Goal: Task Accomplishment & Management: Complete application form

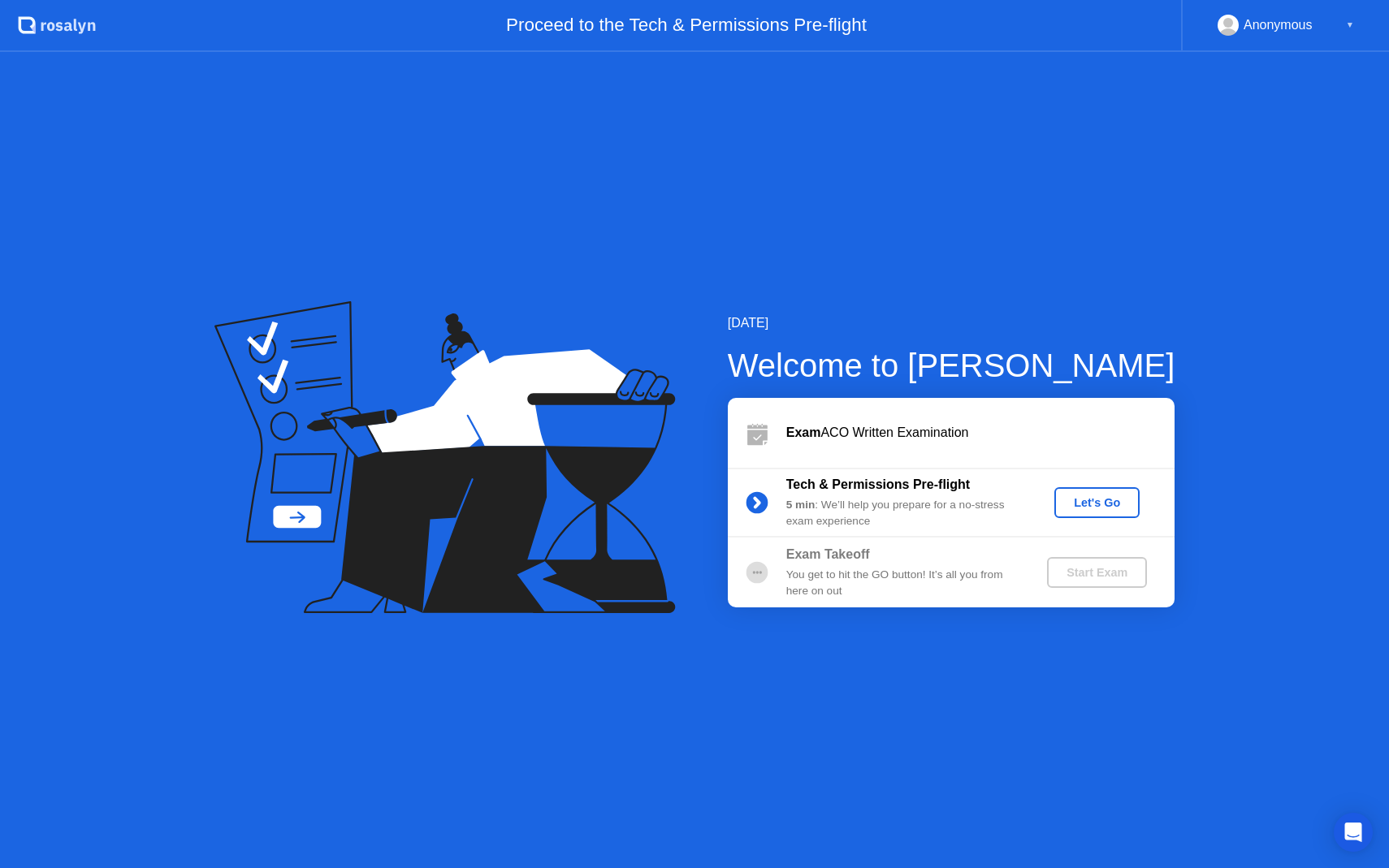
click at [1107, 501] on div "Let's Go" at bounding box center [1097, 502] width 72 height 13
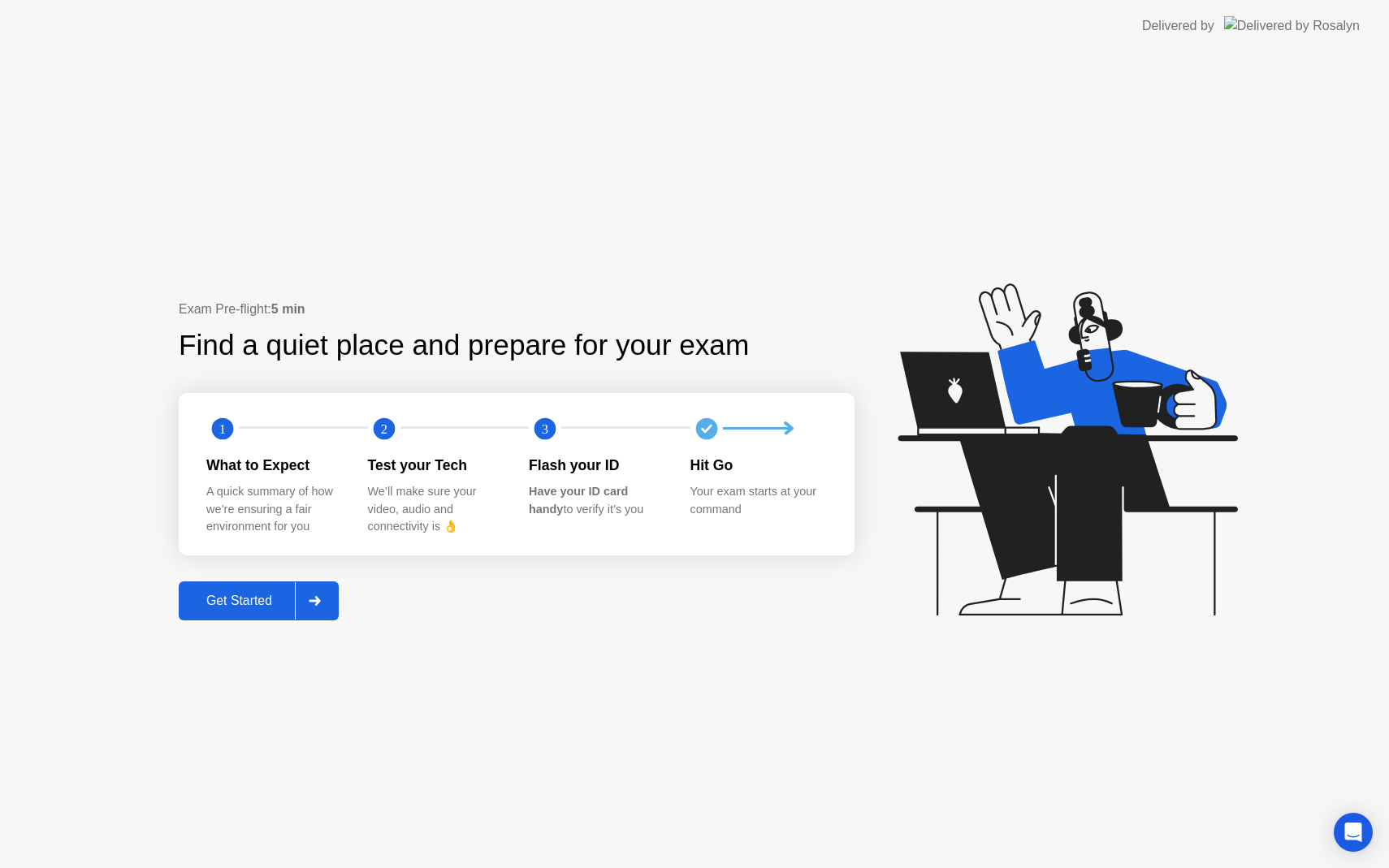
click at [325, 598] on div at bounding box center [314, 600] width 39 height 37
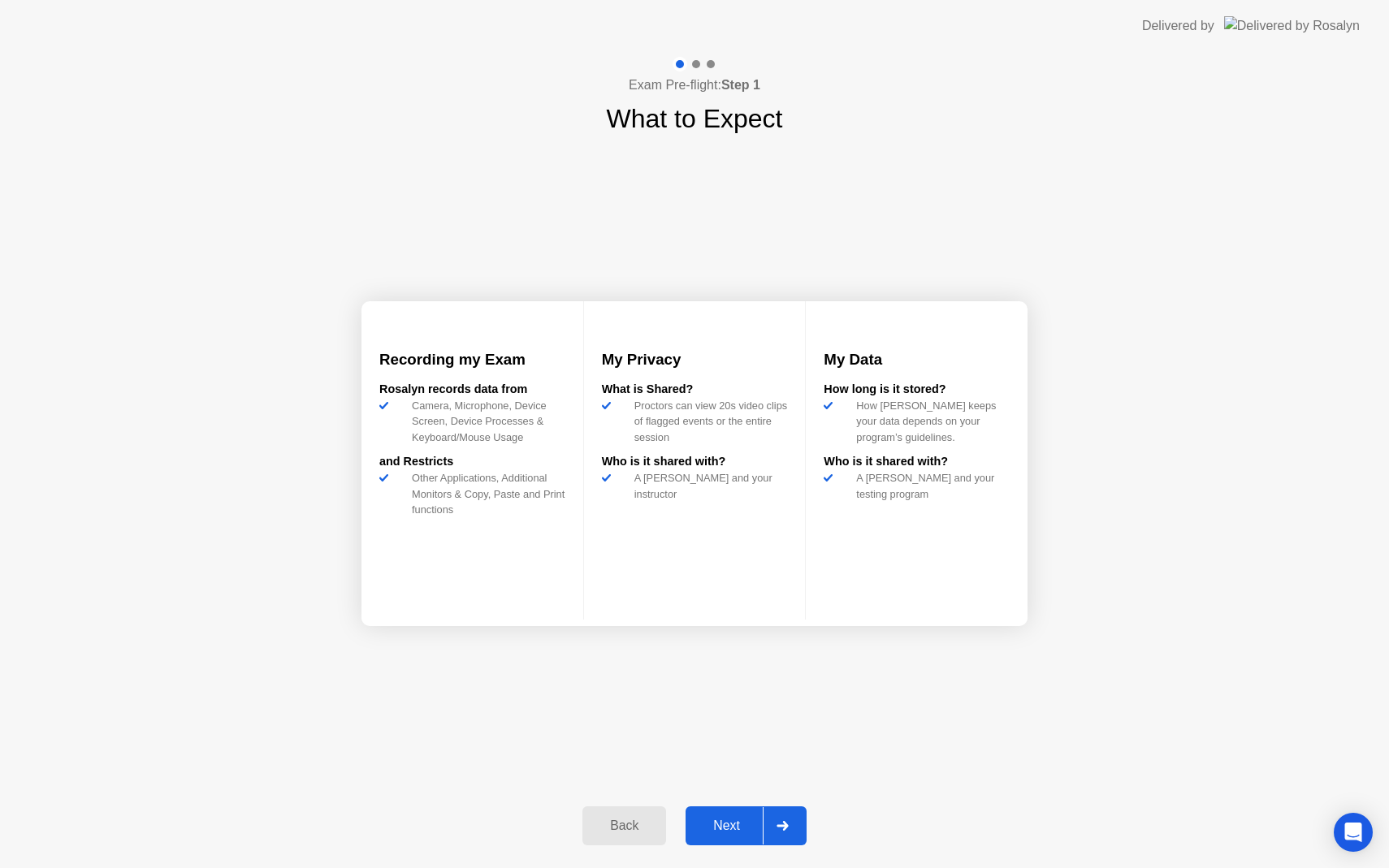
click at [802, 824] on button "Next" at bounding box center [746, 826] width 121 height 39
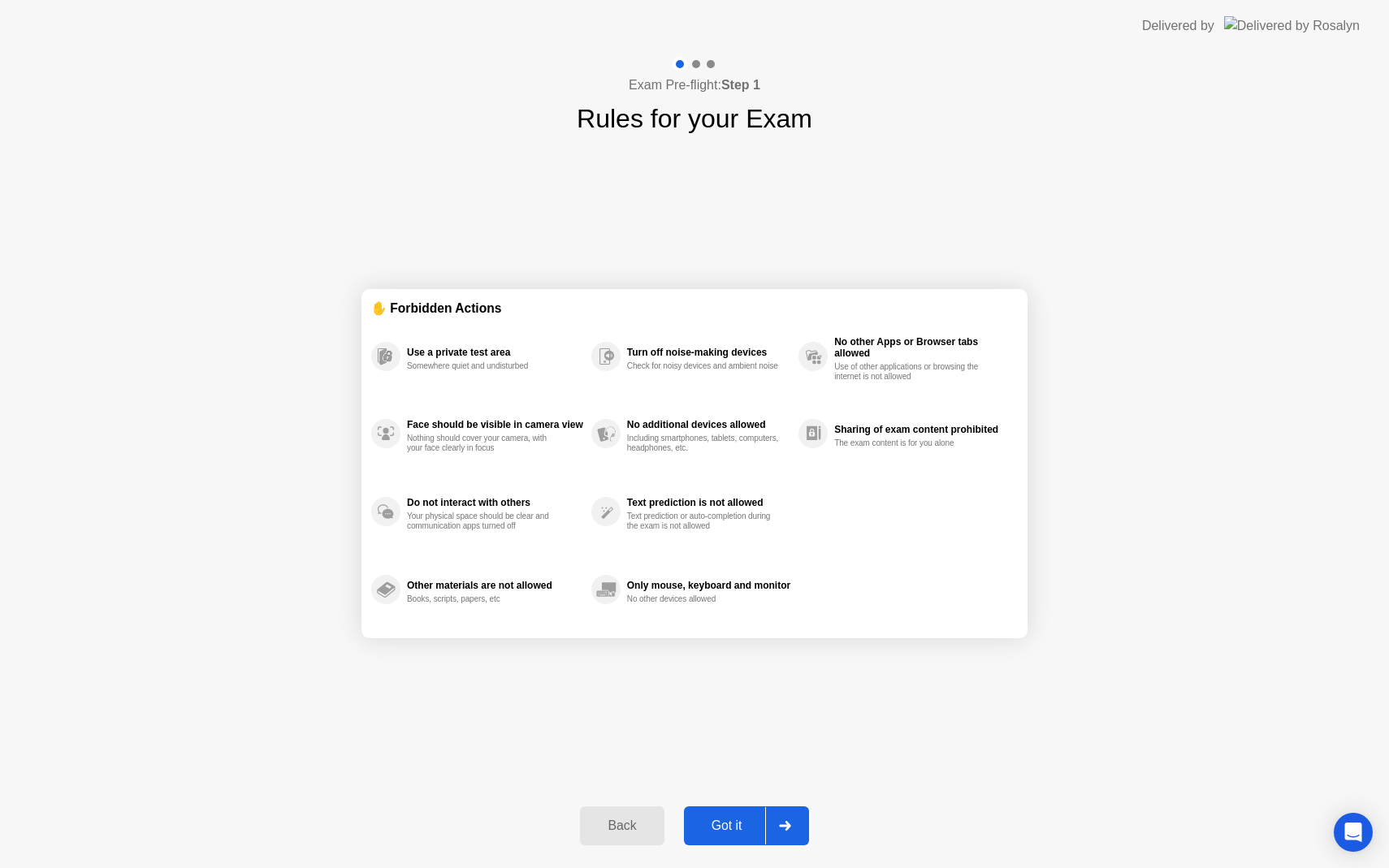
click at [783, 822] on icon at bounding box center [784, 826] width 12 height 10
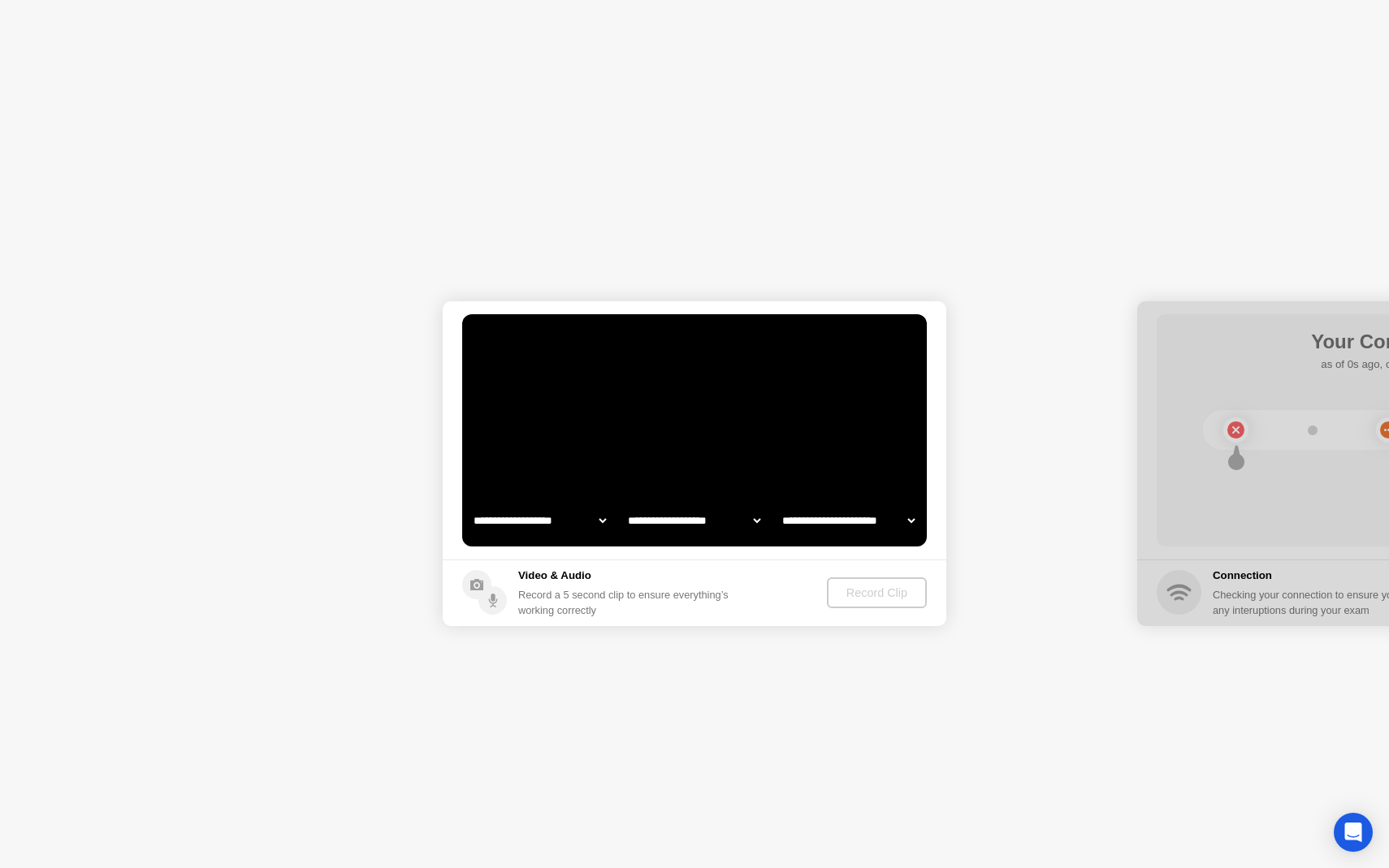
select select "**********"
select select "*******"
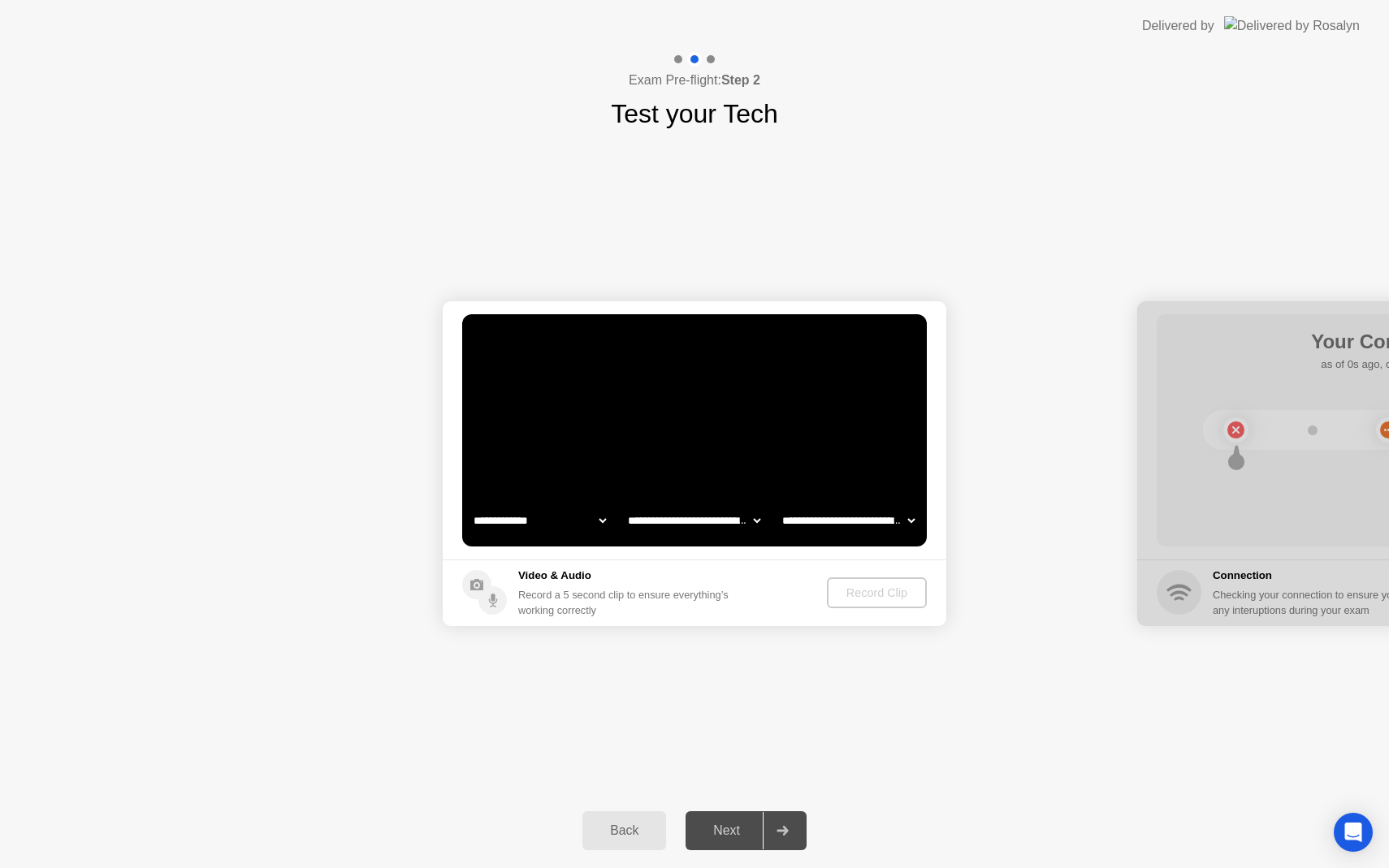
click at [544, 522] on select "**********" at bounding box center [540, 520] width 139 height 33
select select "**********"
click at [748, 520] on select "**********" at bounding box center [694, 520] width 139 height 33
click at [885, 522] on select "**********" at bounding box center [849, 520] width 139 height 33
click at [879, 596] on div "Record Clip" at bounding box center [878, 593] width 87 height 13
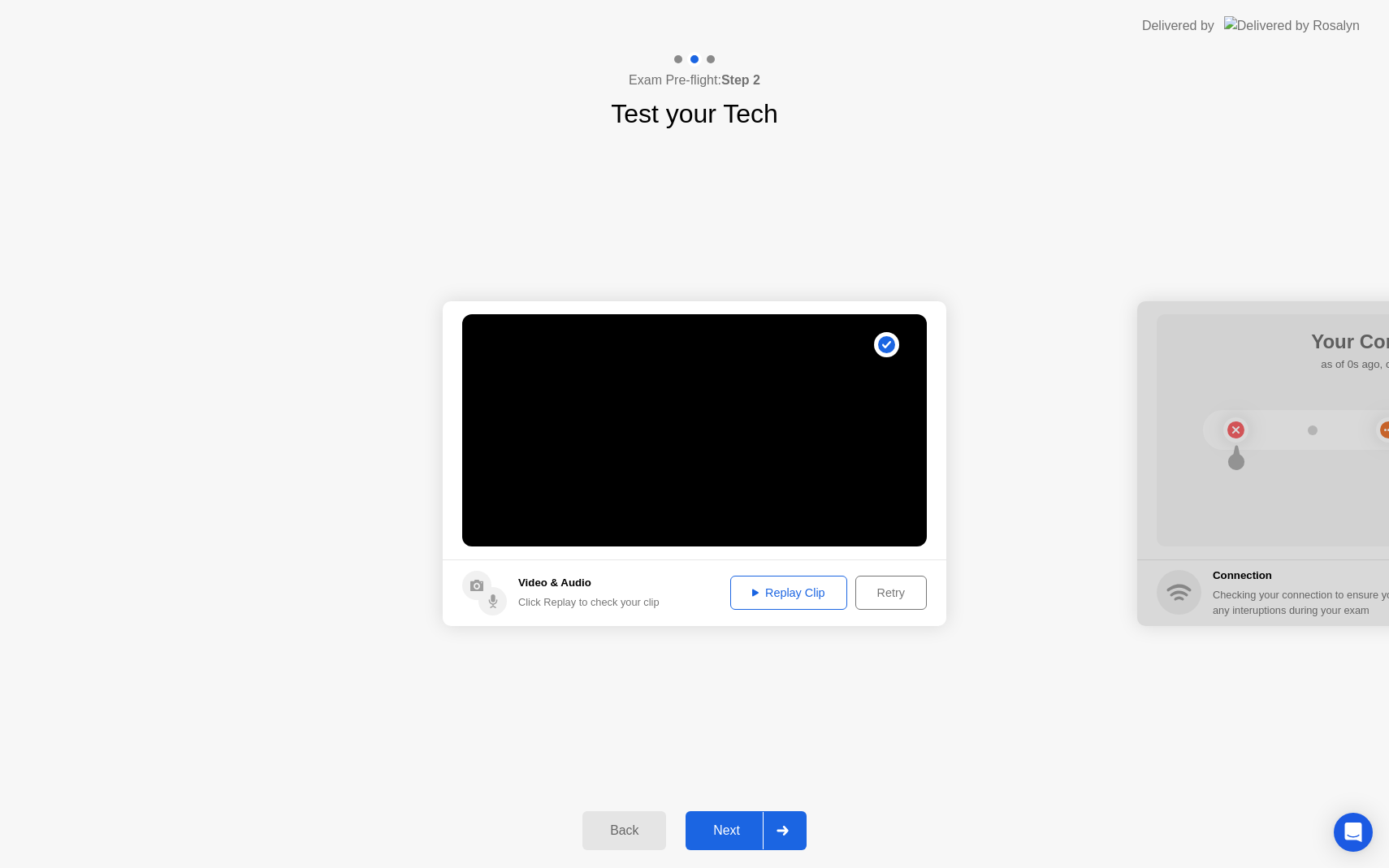
click at [773, 598] on div "Replay Clip" at bounding box center [788, 593] width 106 height 13
click at [905, 589] on div "Retry" at bounding box center [891, 593] width 61 height 13
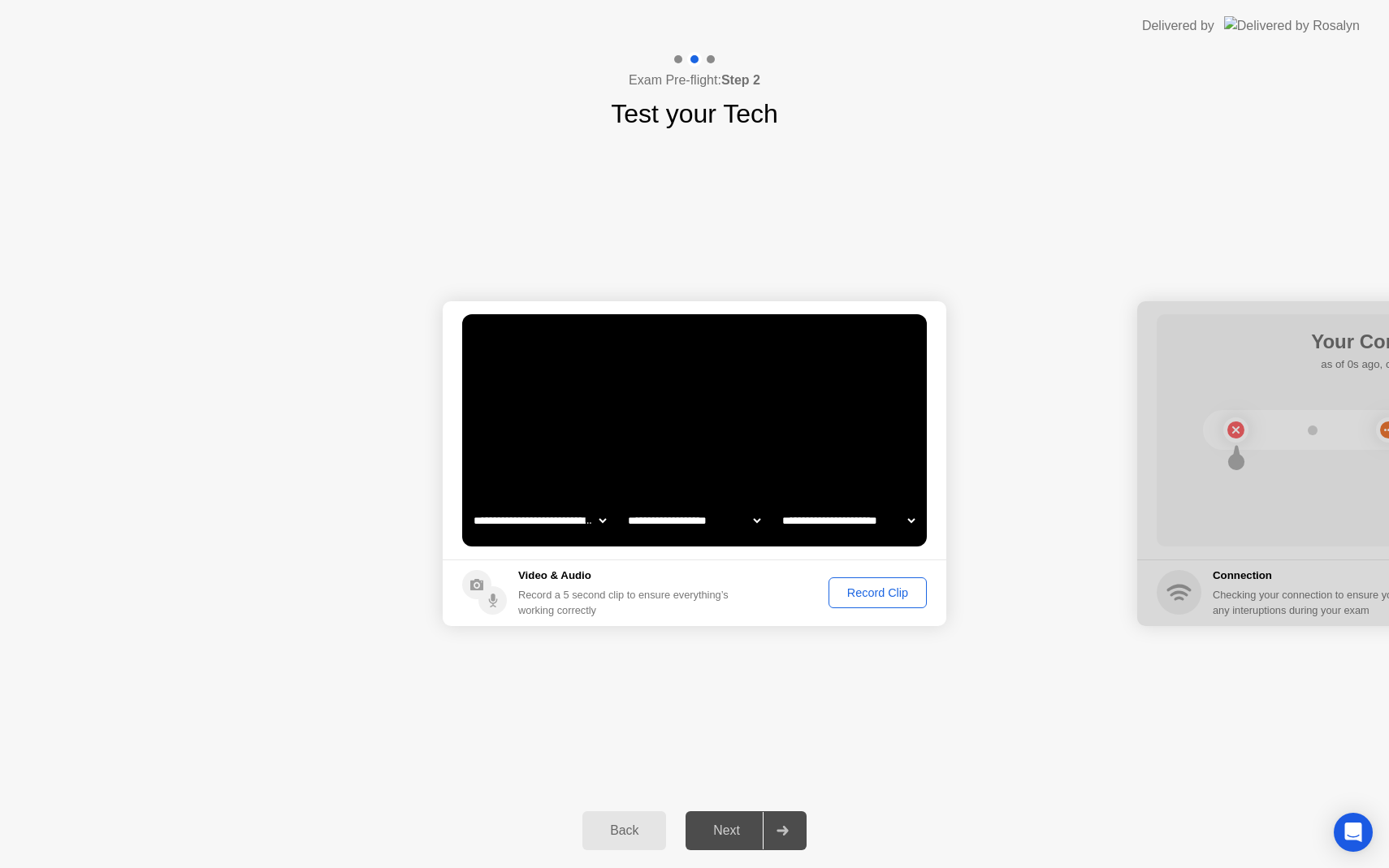
click at [905, 589] on div "Record Clip" at bounding box center [878, 593] width 87 height 13
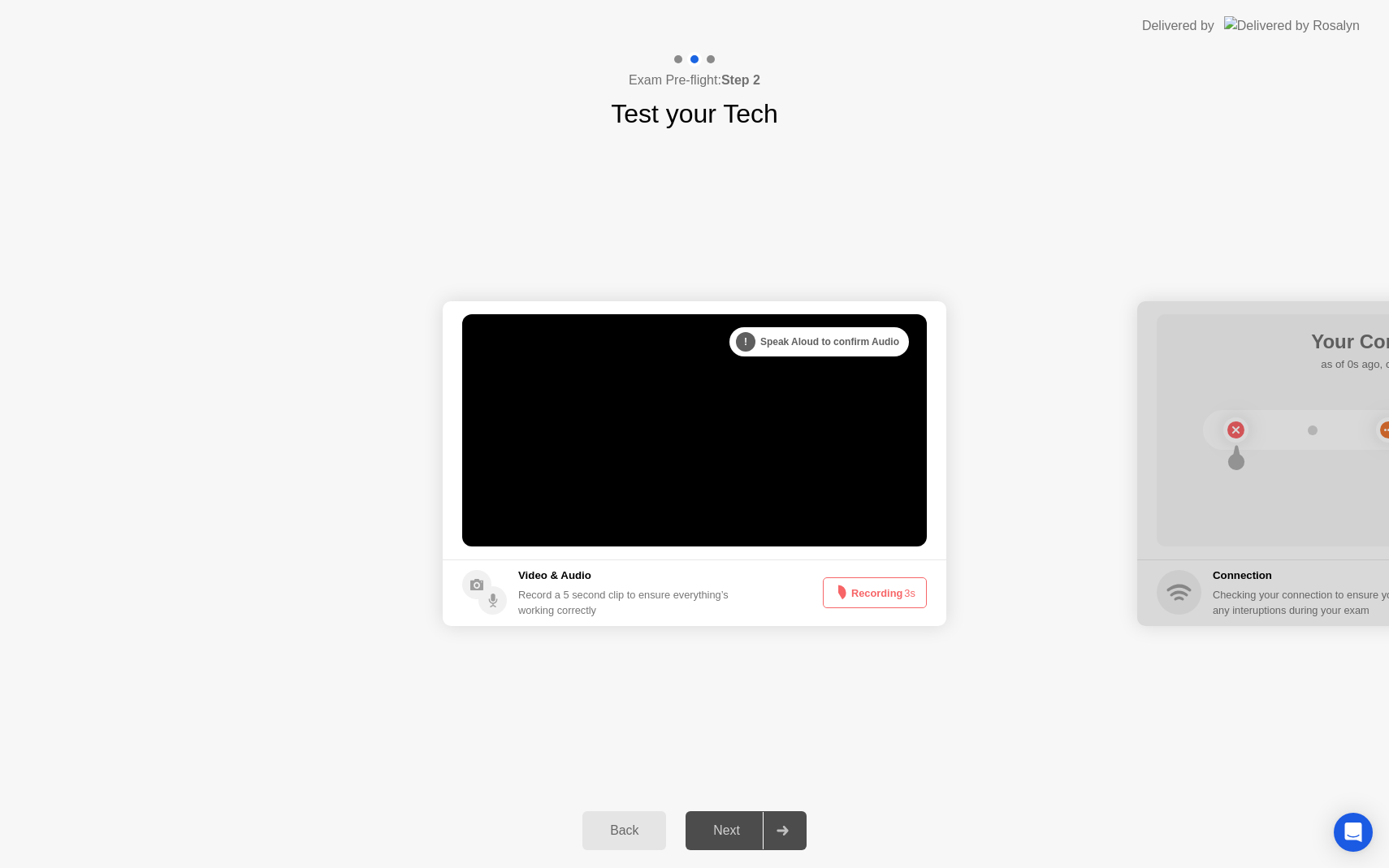
click at [905, 589] on span "3s" at bounding box center [909, 593] width 12 height 12
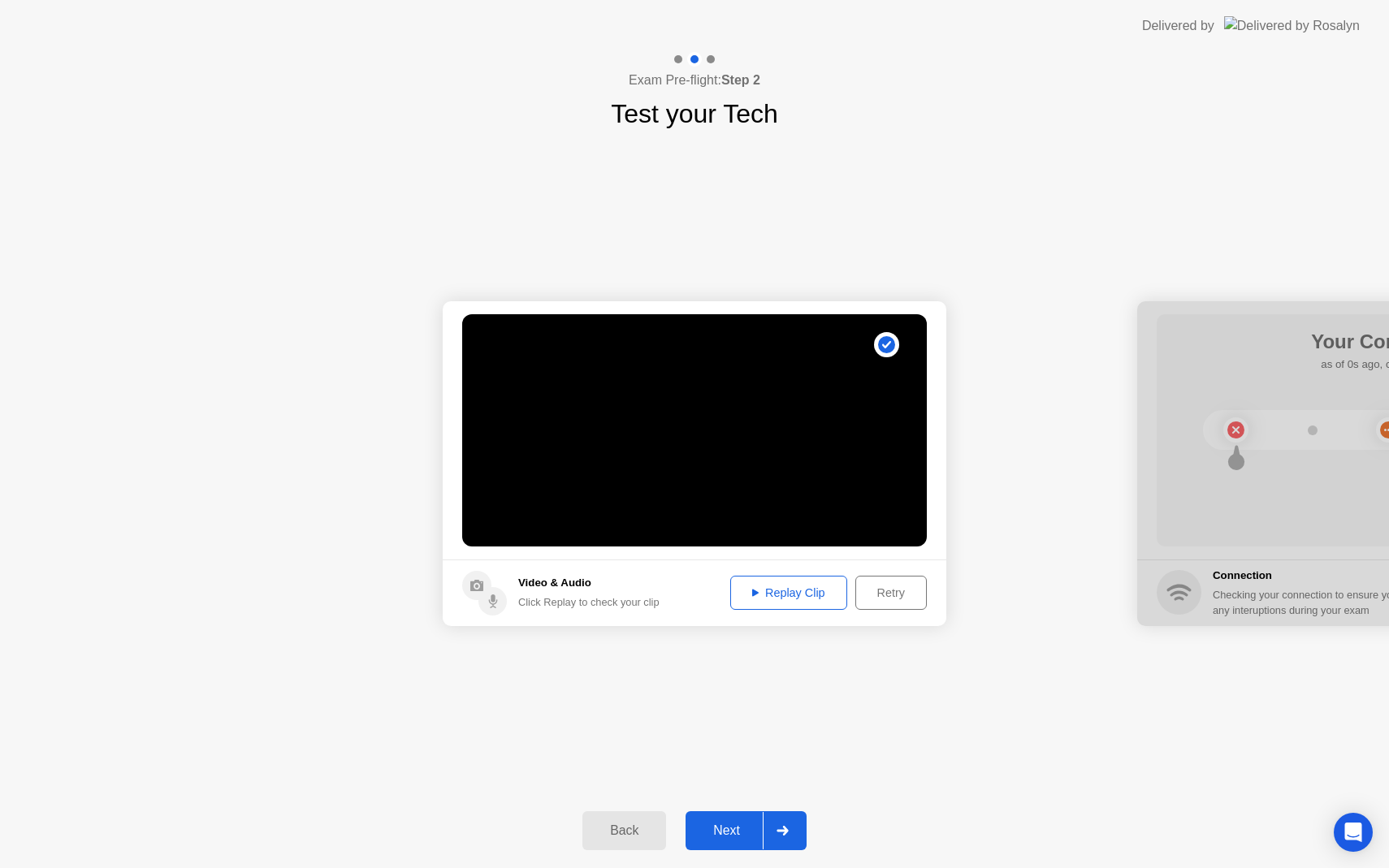
click at [880, 593] on div "Retry" at bounding box center [891, 593] width 61 height 13
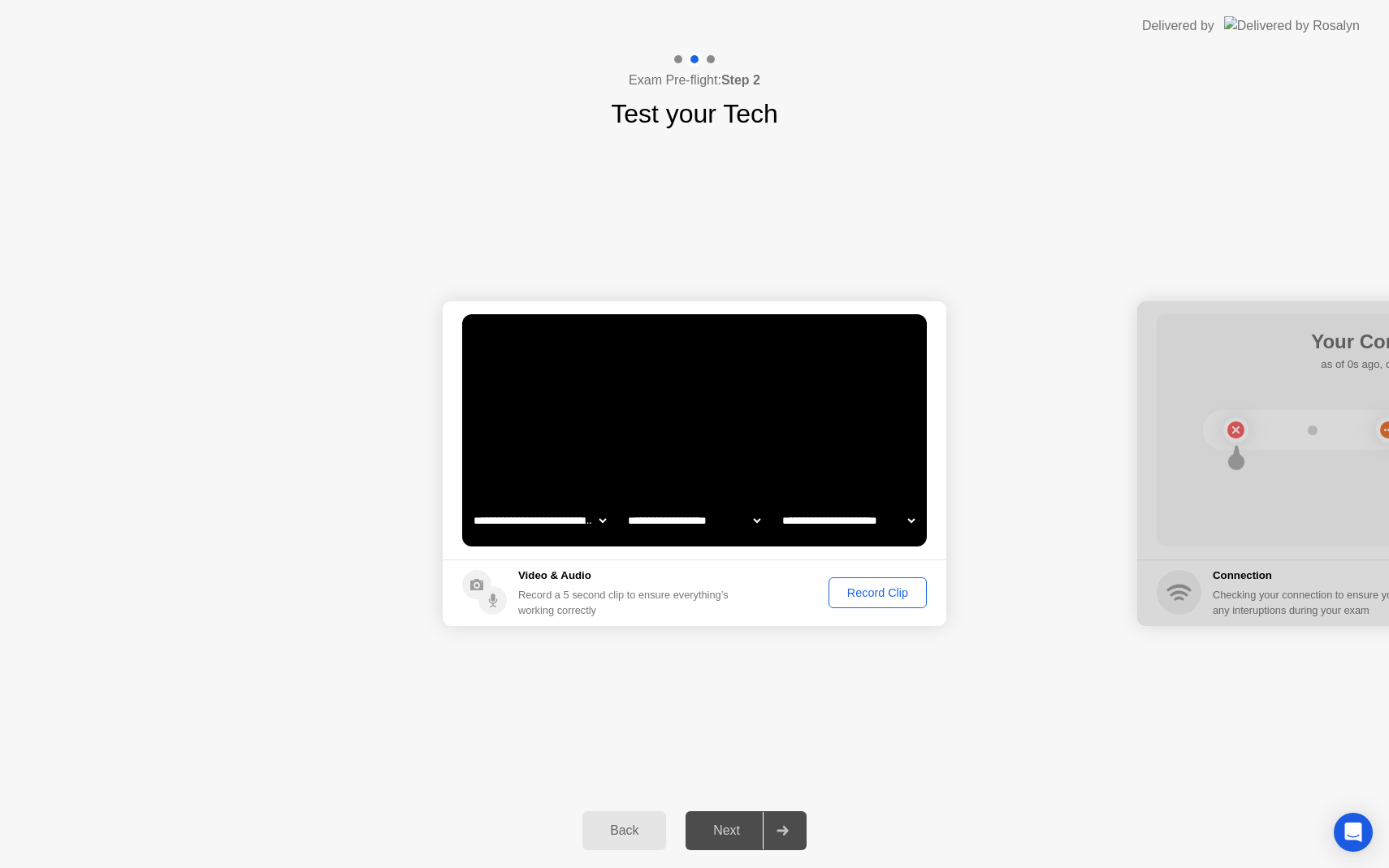
click at [880, 593] on div "Record Clip" at bounding box center [878, 593] width 87 height 13
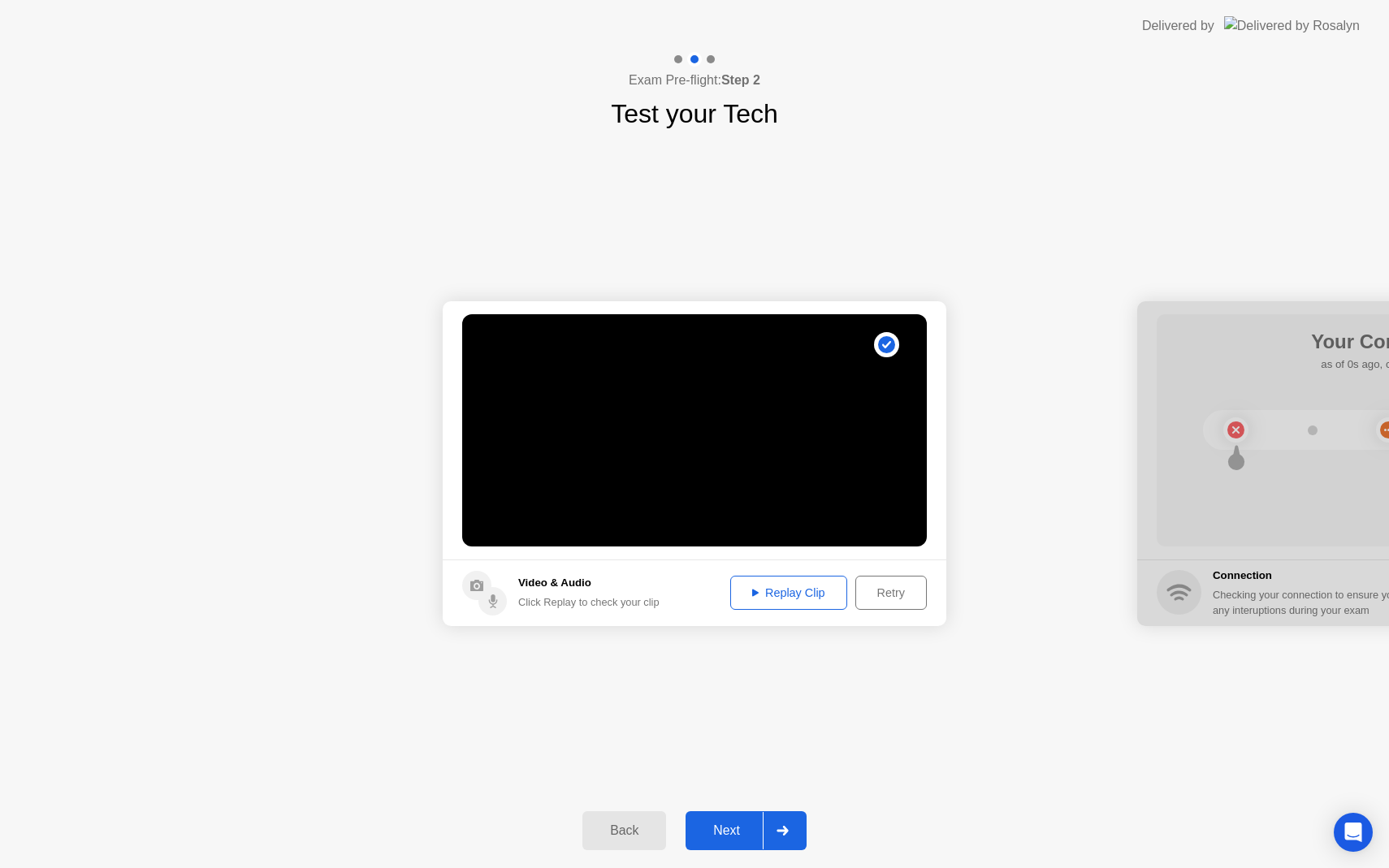
click at [765, 602] on button "Replay Clip" at bounding box center [788, 593] width 117 height 34
click at [740, 846] on button "Next" at bounding box center [746, 830] width 121 height 39
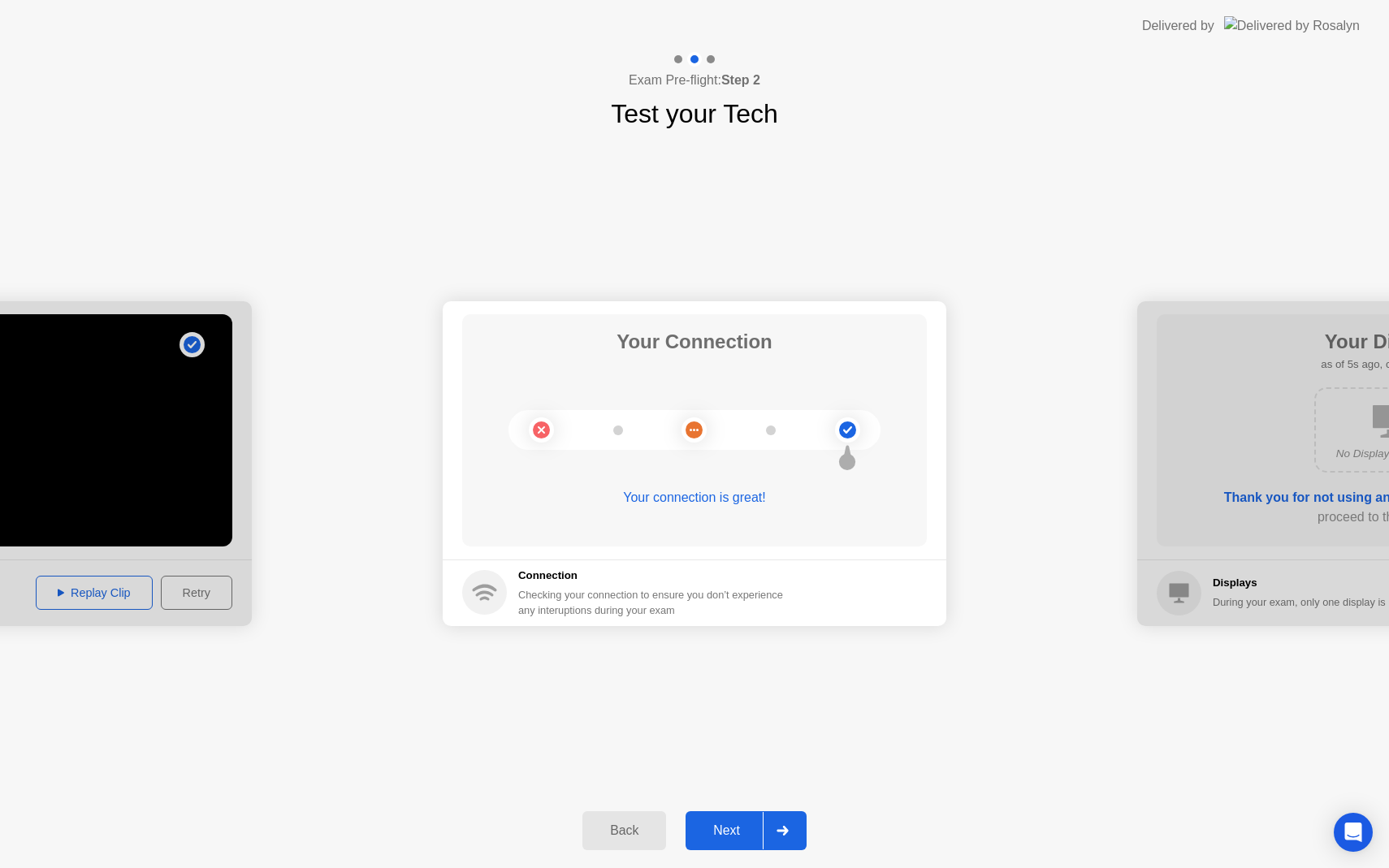
click at [740, 846] on button "Next" at bounding box center [746, 830] width 121 height 39
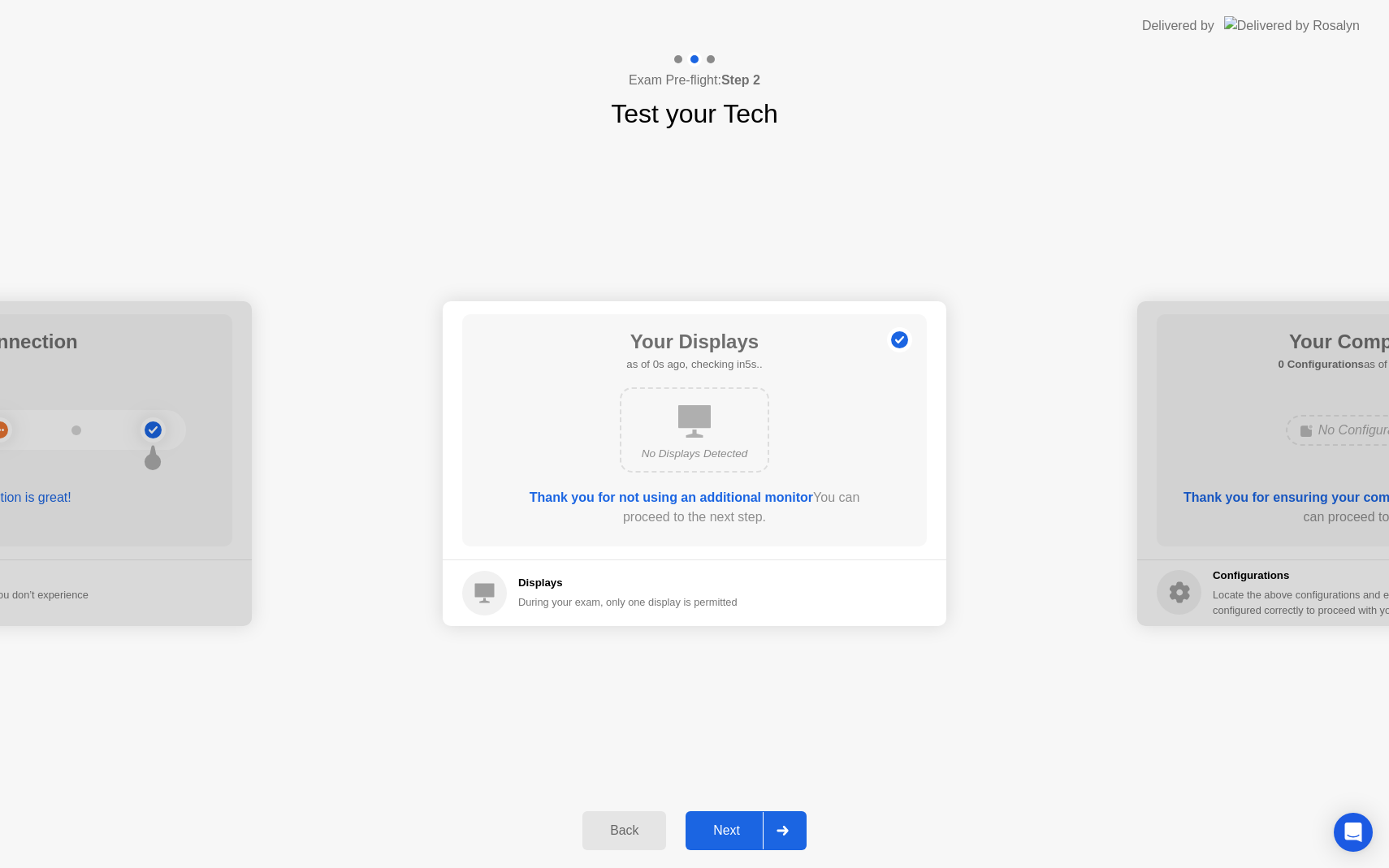
click at [740, 846] on button "Next" at bounding box center [746, 830] width 121 height 39
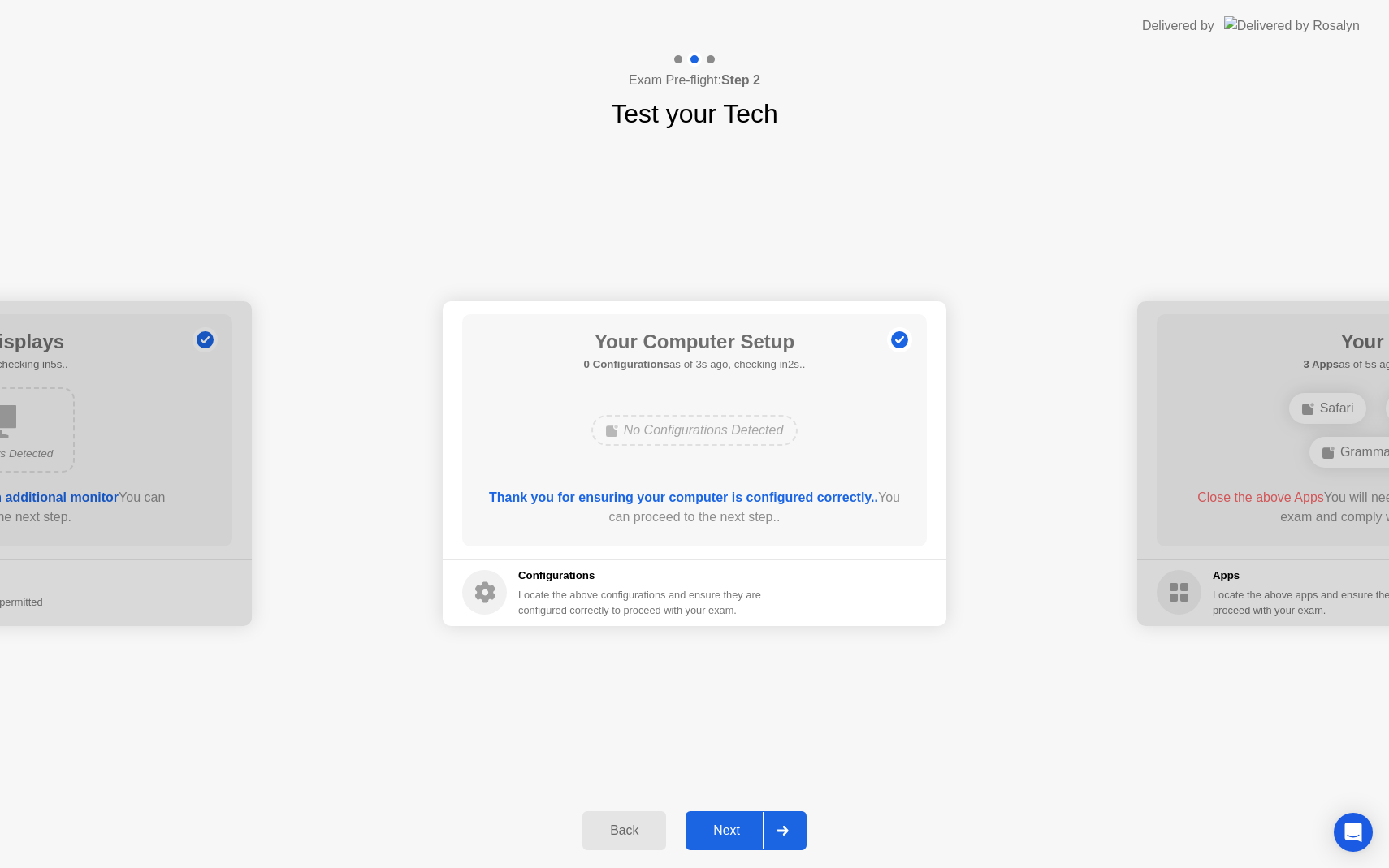
click at [740, 846] on button "Next" at bounding box center [746, 830] width 121 height 39
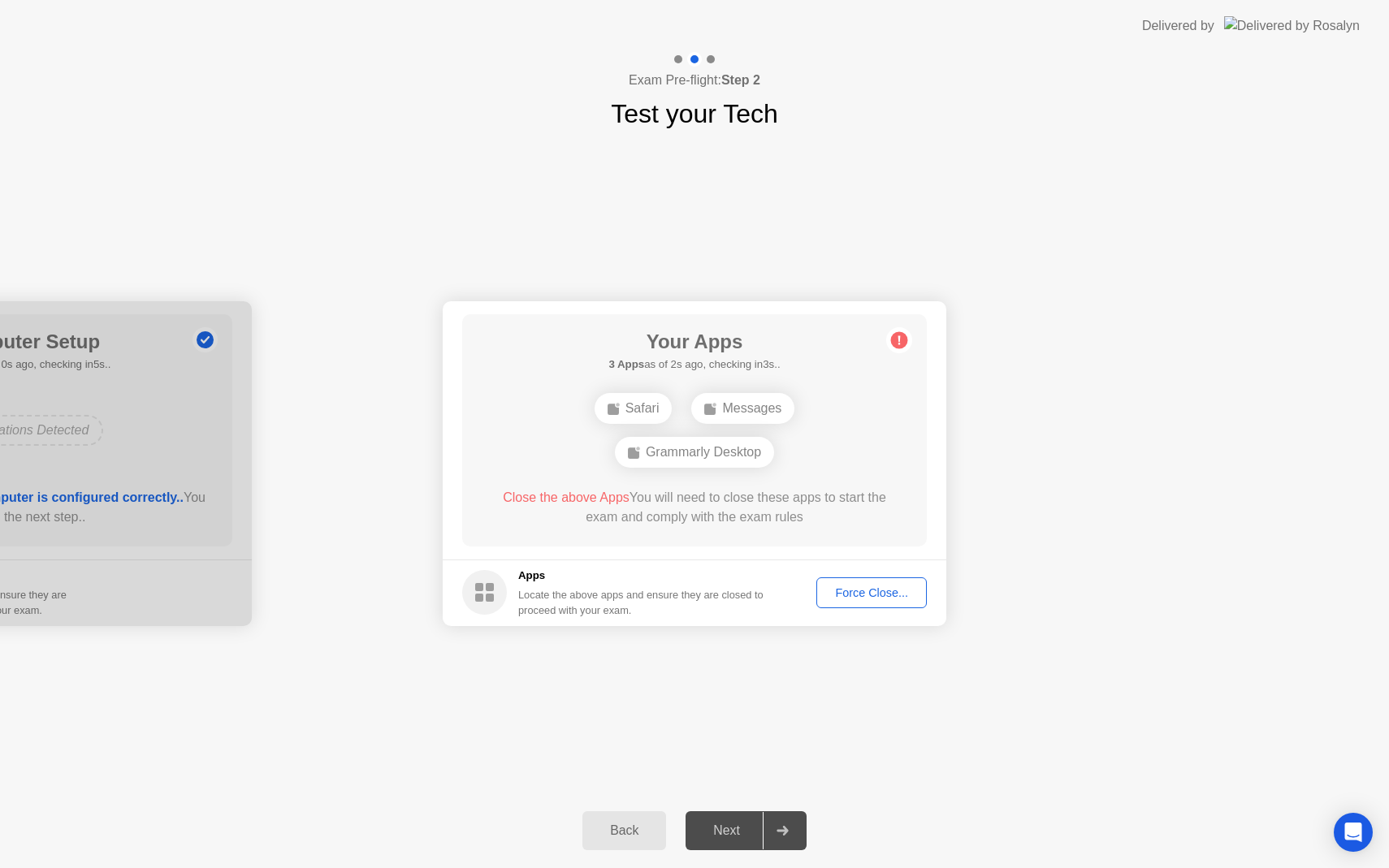
click at [884, 589] on div "Force Close..." at bounding box center [872, 593] width 99 height 13
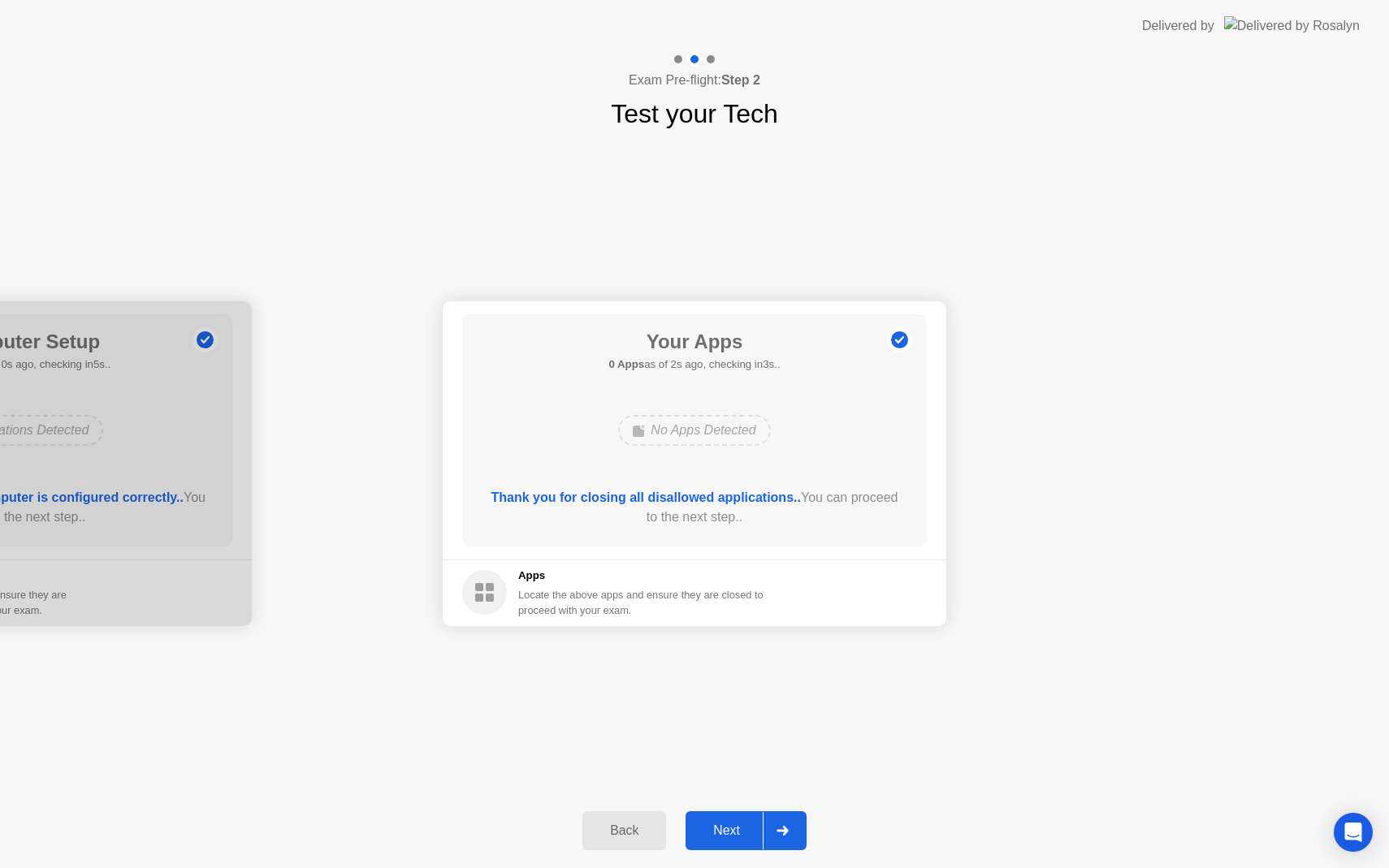
click at [745, 835] on div "Next" at bounding box center [727, 830] width 72 height 14
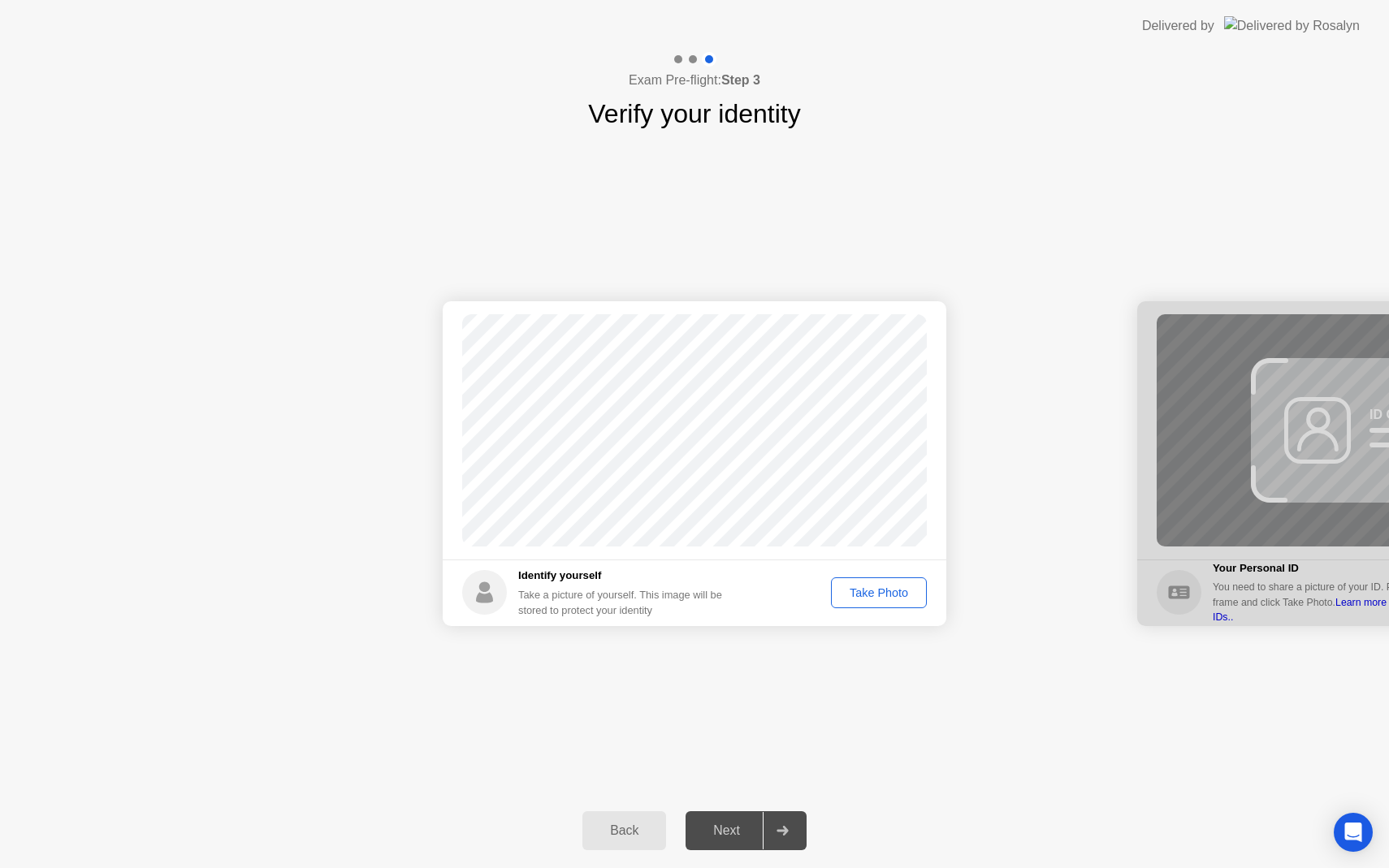
click at [864, 595] on div "Take Photo" at bounding box center [878, 593] width 84 height 13
click at [760, 833] on div "Next" at bounding box center [727, 830] width 72 height 14
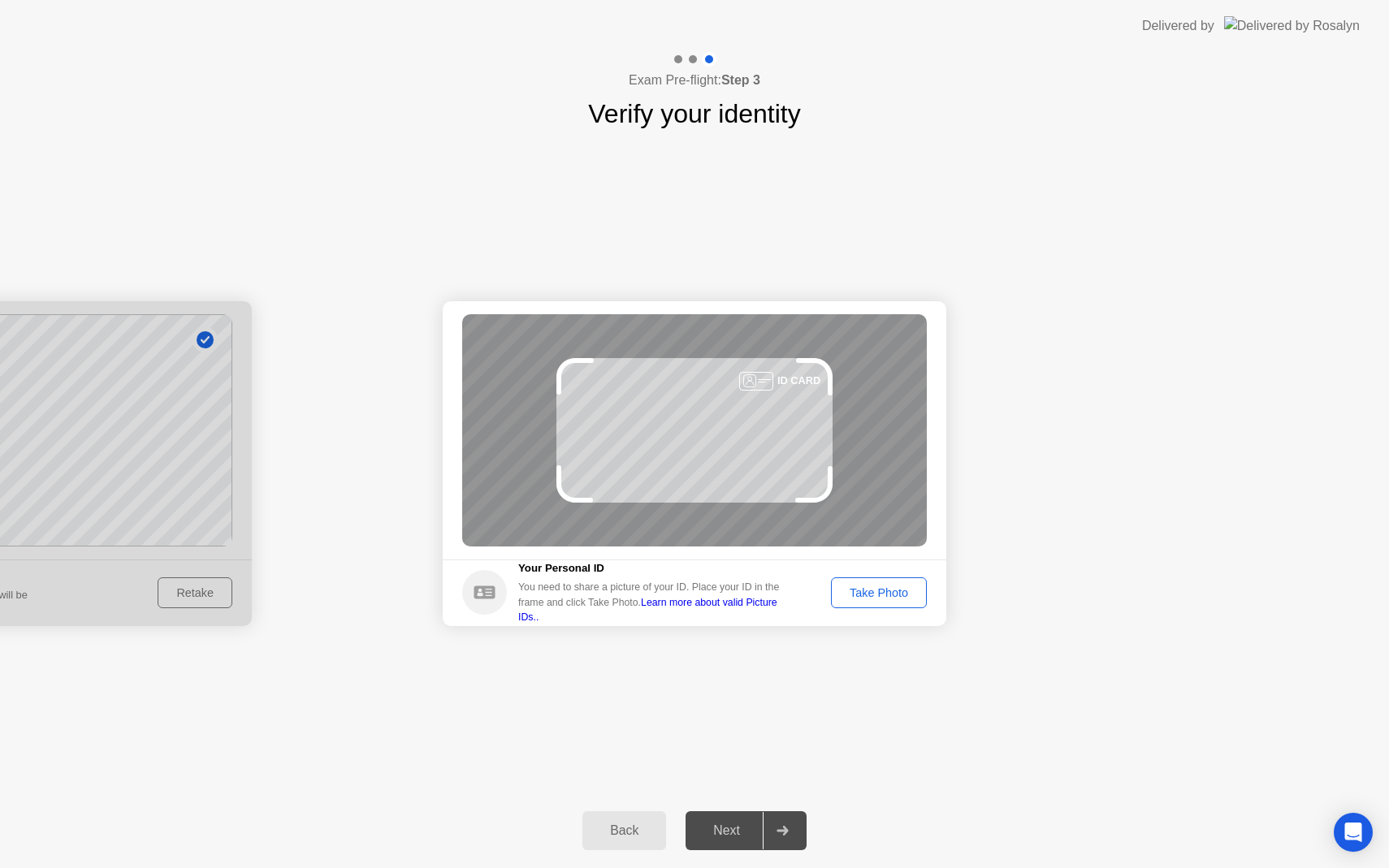
click at [859, 599] on div "Take Photo" at bounding box center [878, 593] width 84 height 13
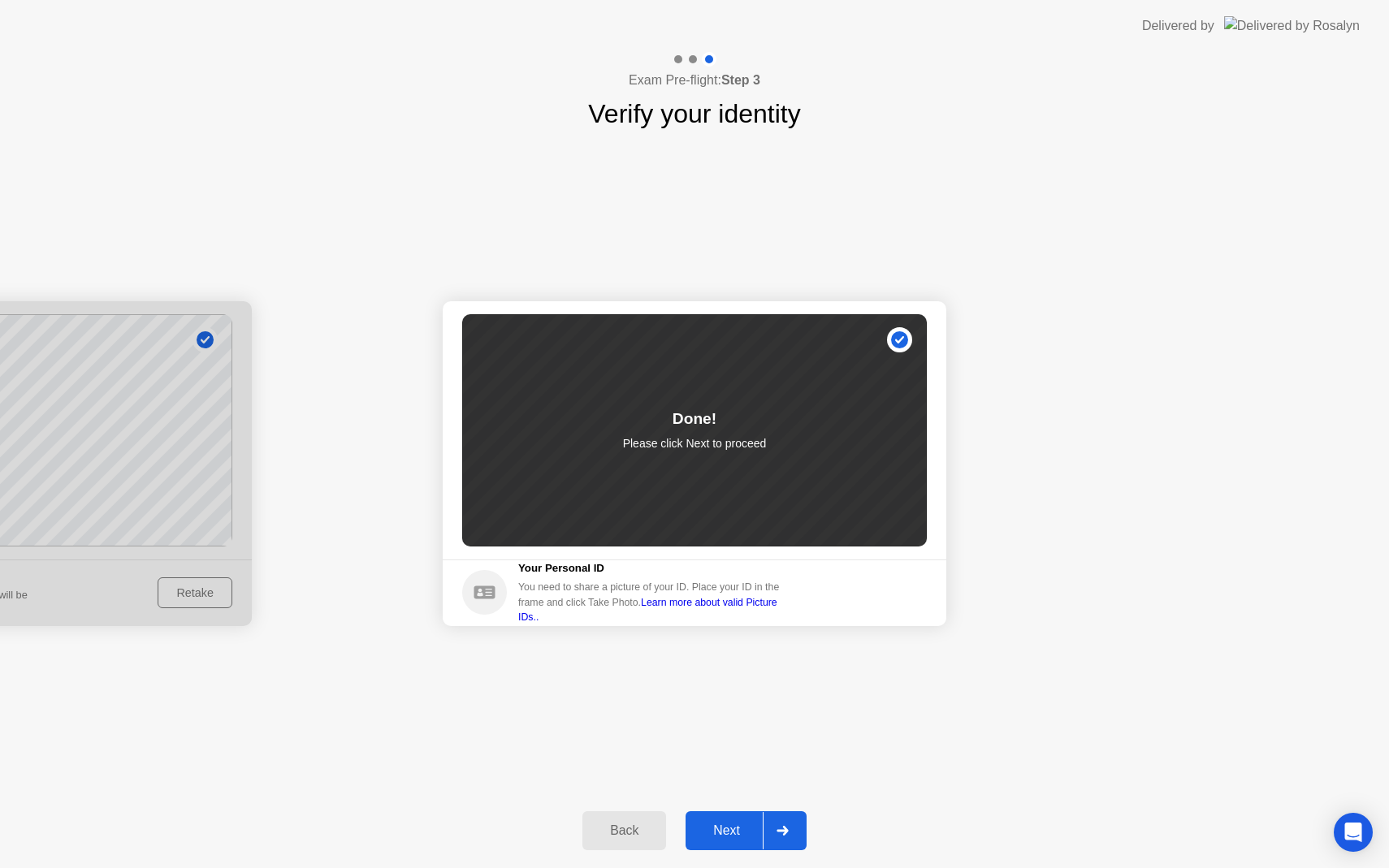
click at [737, 826] on div "Next" at bounding box center [727, 830] width 72 height 14
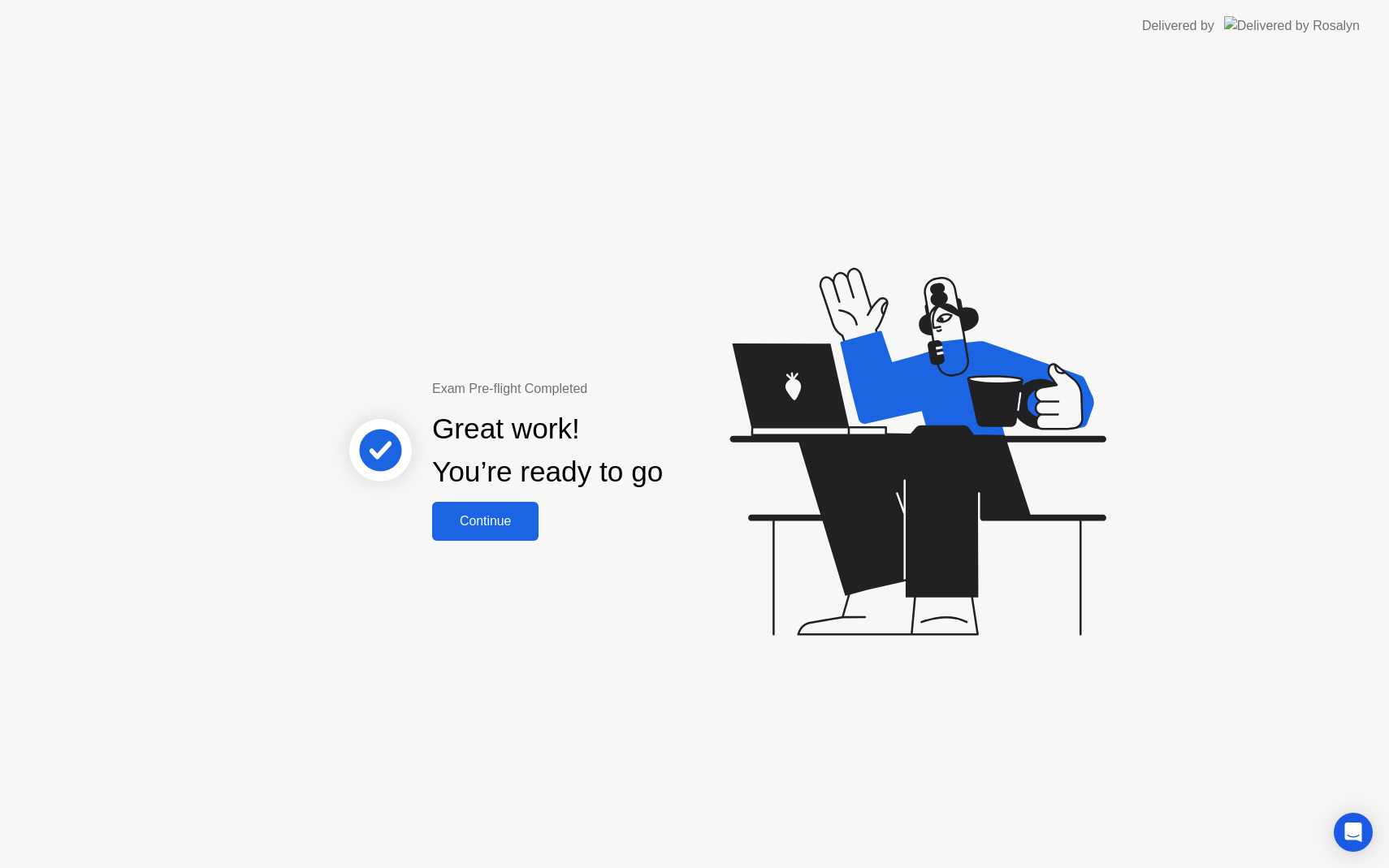
click at [502, 518] on div "Continue" at bounding box center [485, 521] width 97 height 14
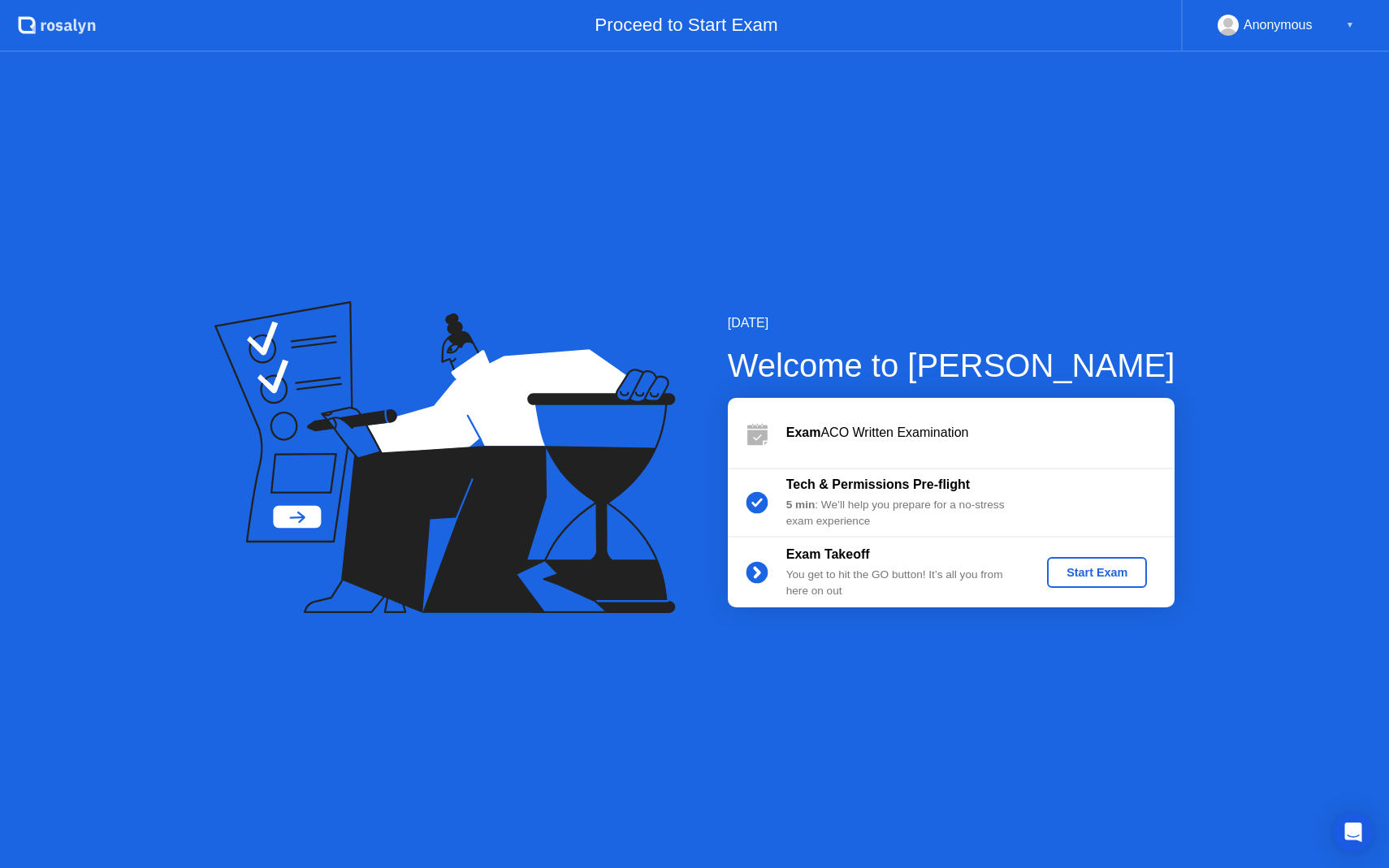
click at [1113, 579] on div "Start Exam" at bounding box center [1097, 572] width 87 height 13
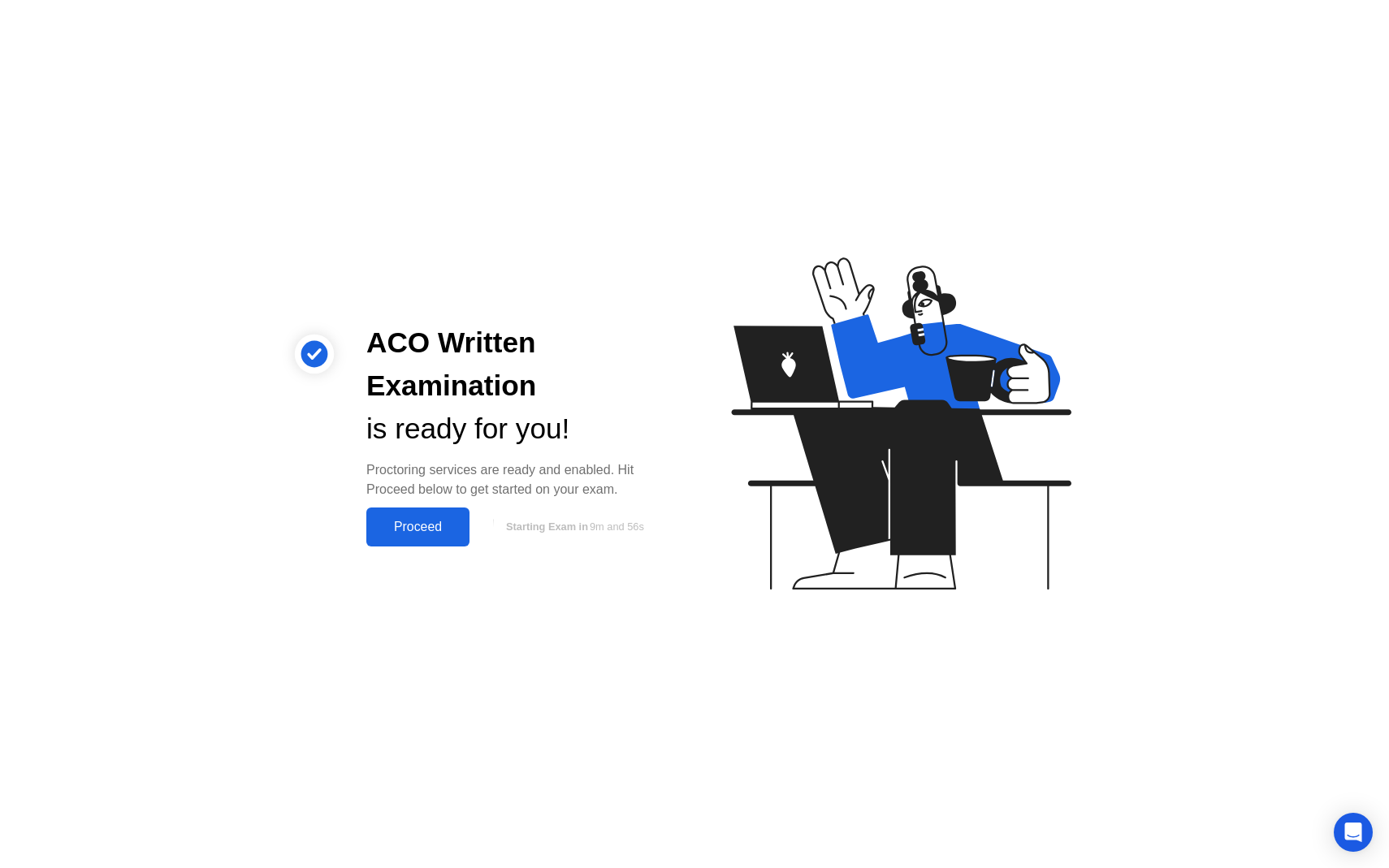
click at [410, 534] on div "Proceed" at bounding box center [418, 527] width 93 height 14
